Goal: Task Accomplishment & Management: Manage account settings

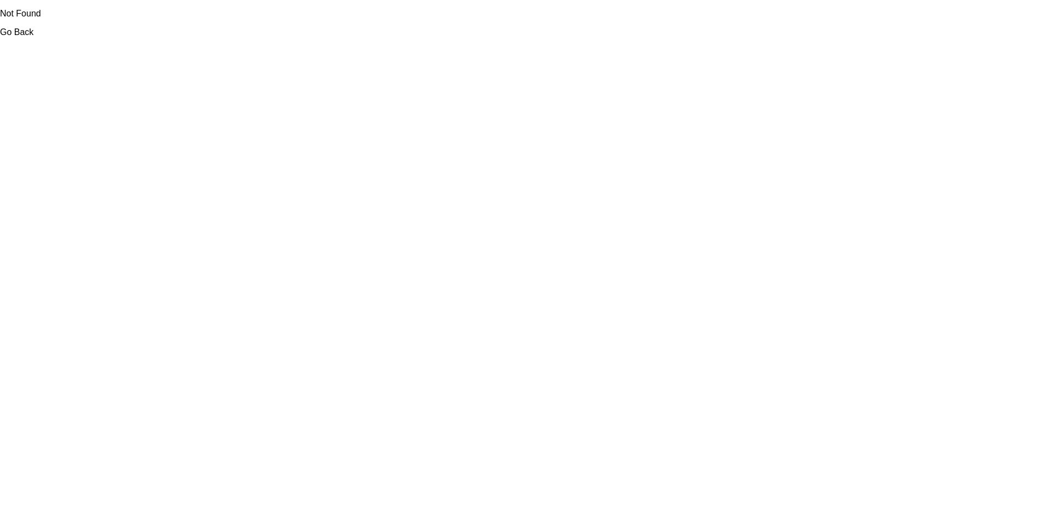
click at [18, 35] on link "Go Back" at bounding box center [16, 31] width 33 height 9
click at [18, 31] on link "Go Back" at bounding box center [16, 31] width 33 height 9
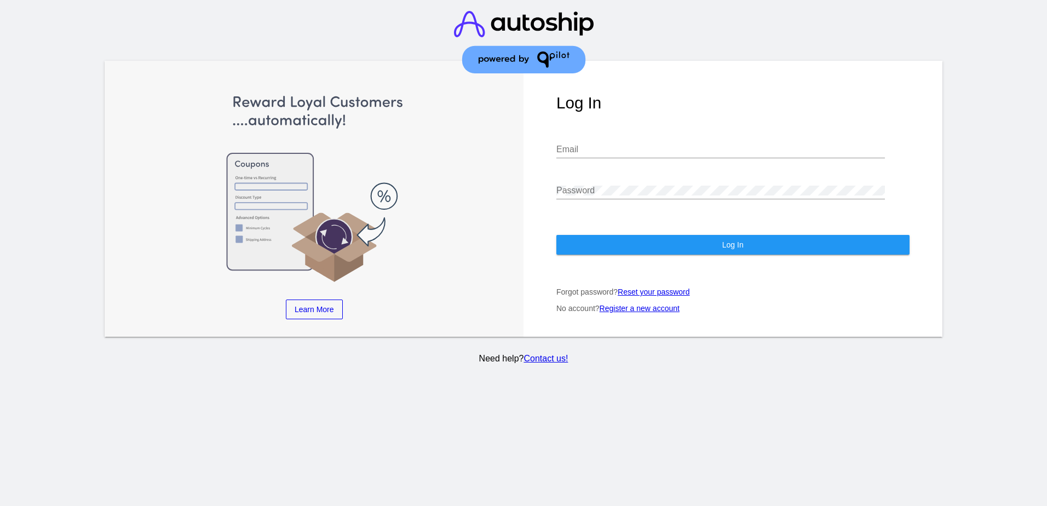
click at [577, 134] on div "Email" at bounding box center [720, 146] width 329 height 25
click at [563, 145] on input "Email" at bounding box center [720, 150] width 329 height 10
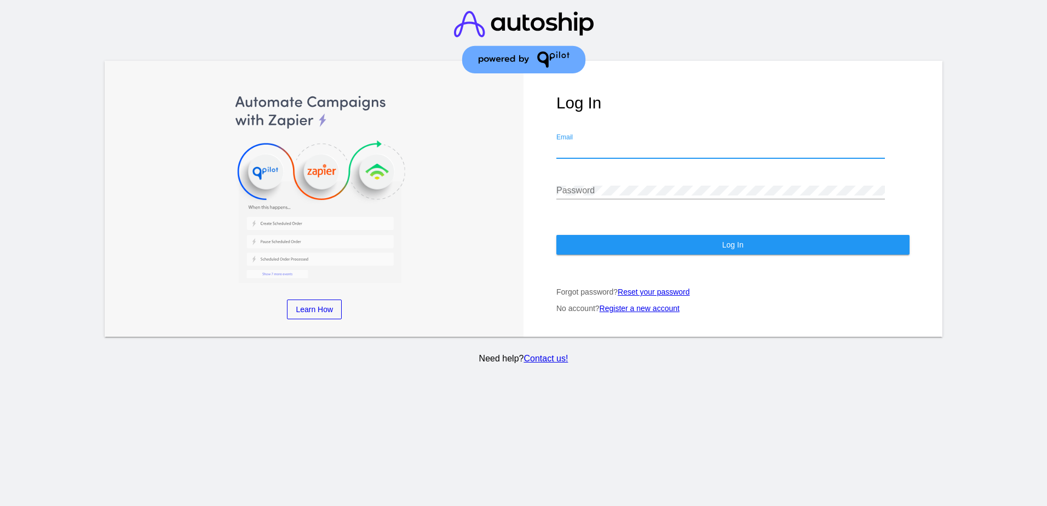
type input "themiraclemaids@yahoo.com"
click at [584, 175] on div "Password" at bounding box center [720, 187] width 329 height 25
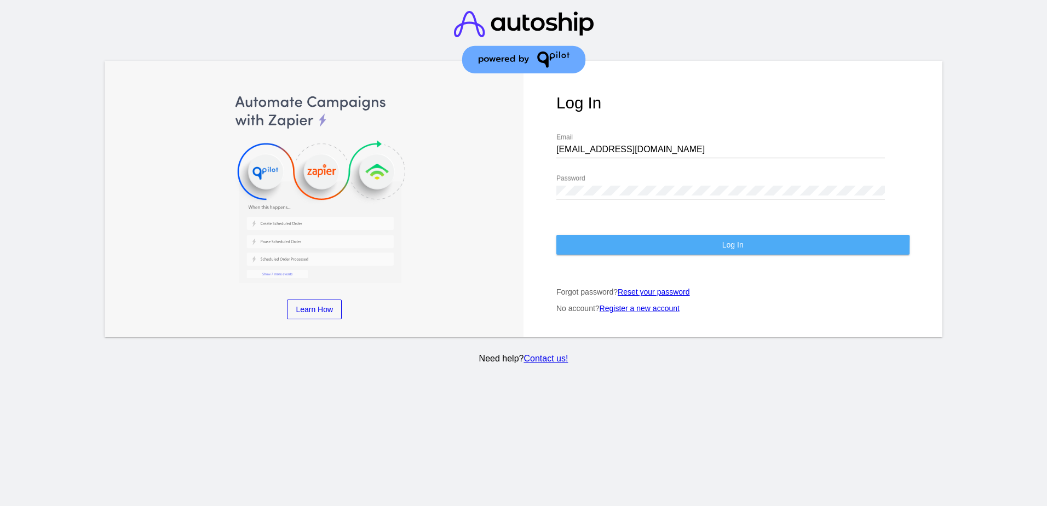
click at [684, 240] on button "Log In" at bounding box center [732, 245] width 353 height 20
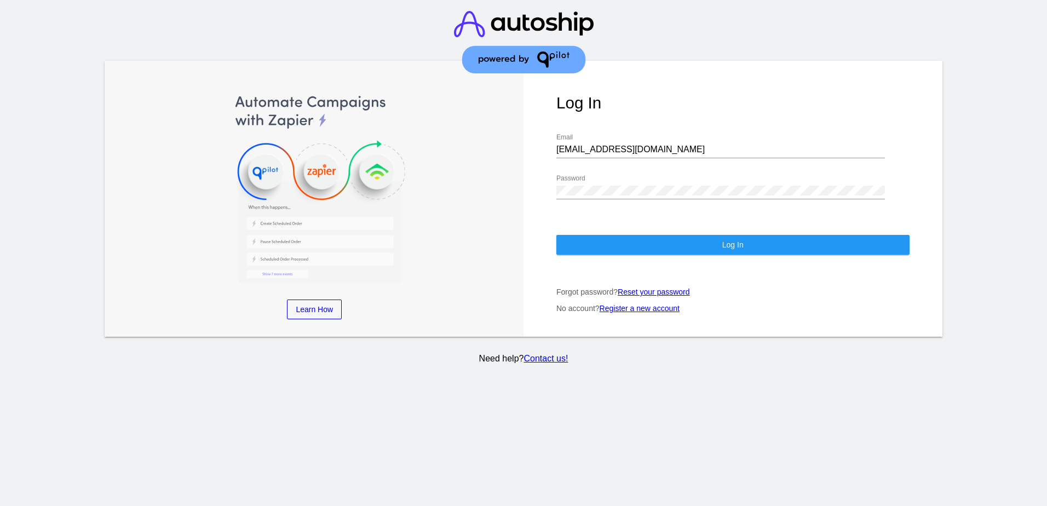
click at [650, 287] on link "Reset your password" at bounding box center [654, 291] width 72 height 9
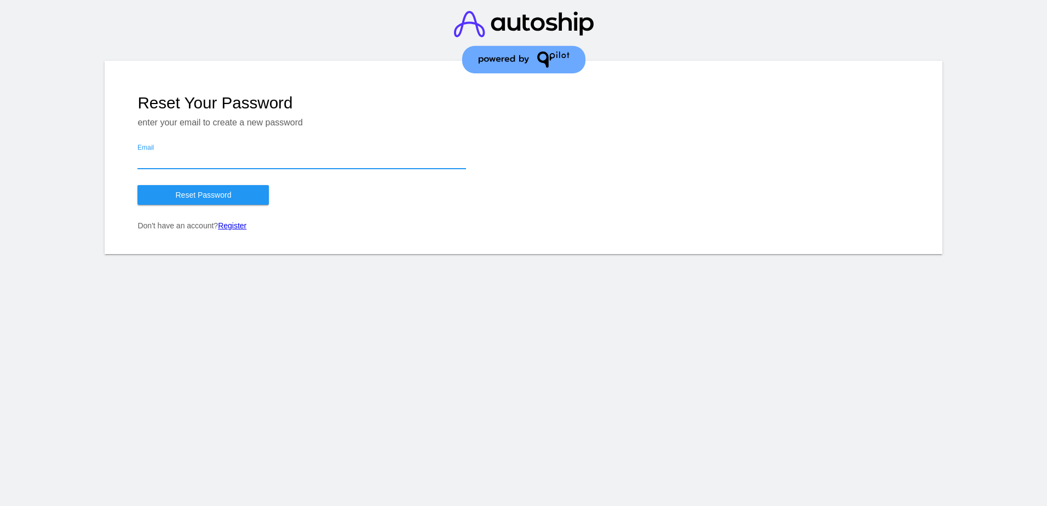
click at [163, 159] on input "Email" at bounding box center [301, 160] width 329 height 10
type input "themiraclemaids@yahoo.com"
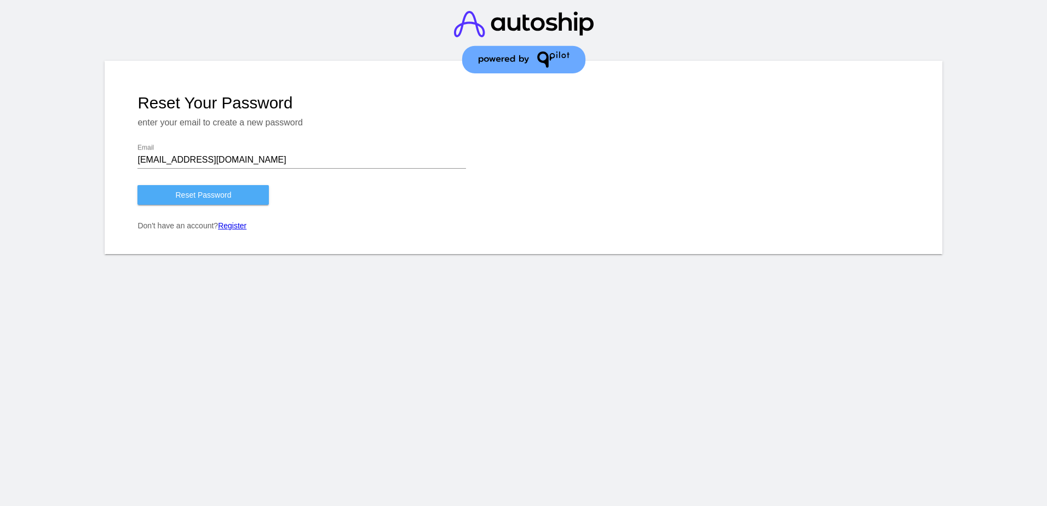
drag, startPoint x: 197, startPoint y: 202, endPoint x: 206, endPoint y: 199, distance: 9.9
click at [197, 202] on button "Reset Password" at bounding box center [202, 195] width 131 height 20
click at [318, 155] on div "themiraclemaids@yahoo.com Email" at bounding box center [301, 156] width 329 height 25
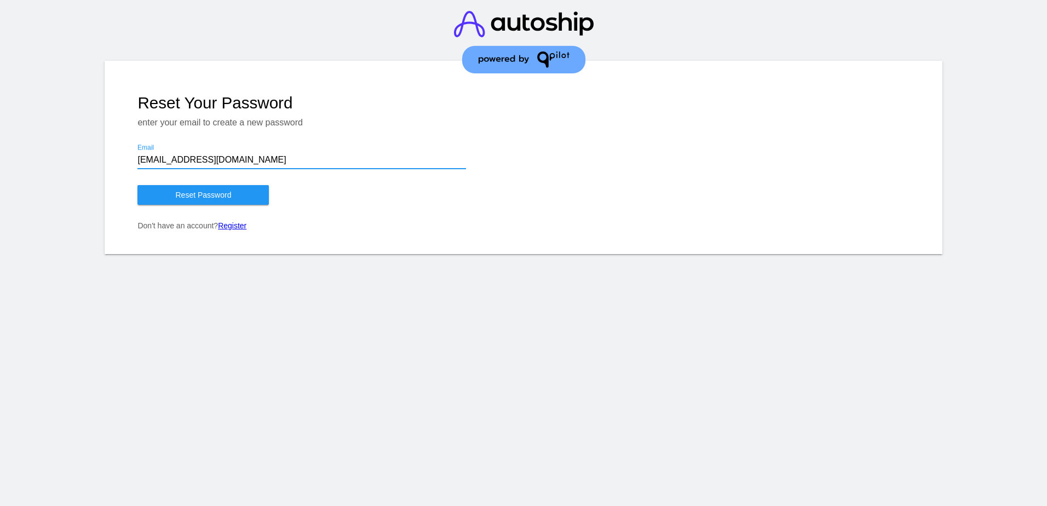
click at [295, 165] on input "themiraclemaids@yahoo.com" at bounding box center [301, 160] width 329 height 10
click at [147, 197] on button "Reset Password" at bounding box center [202, 195] width 131 height 20
click at [192, 198] on span "Reset Password" at bounding box center [204, 195] width 56 height 9
